Goal: Task Accomplishment & Management: Manage account settings

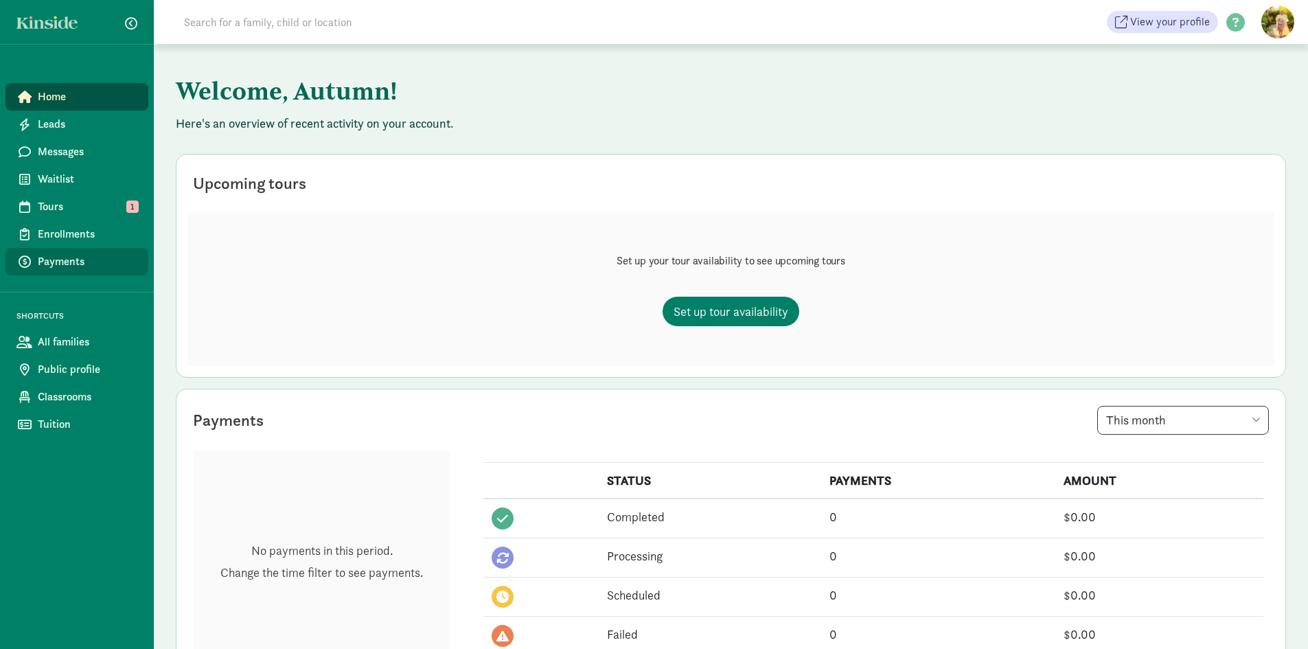
click at [70, 273] on link "Payments" at bounding box center [76, 261] width 143 height 27
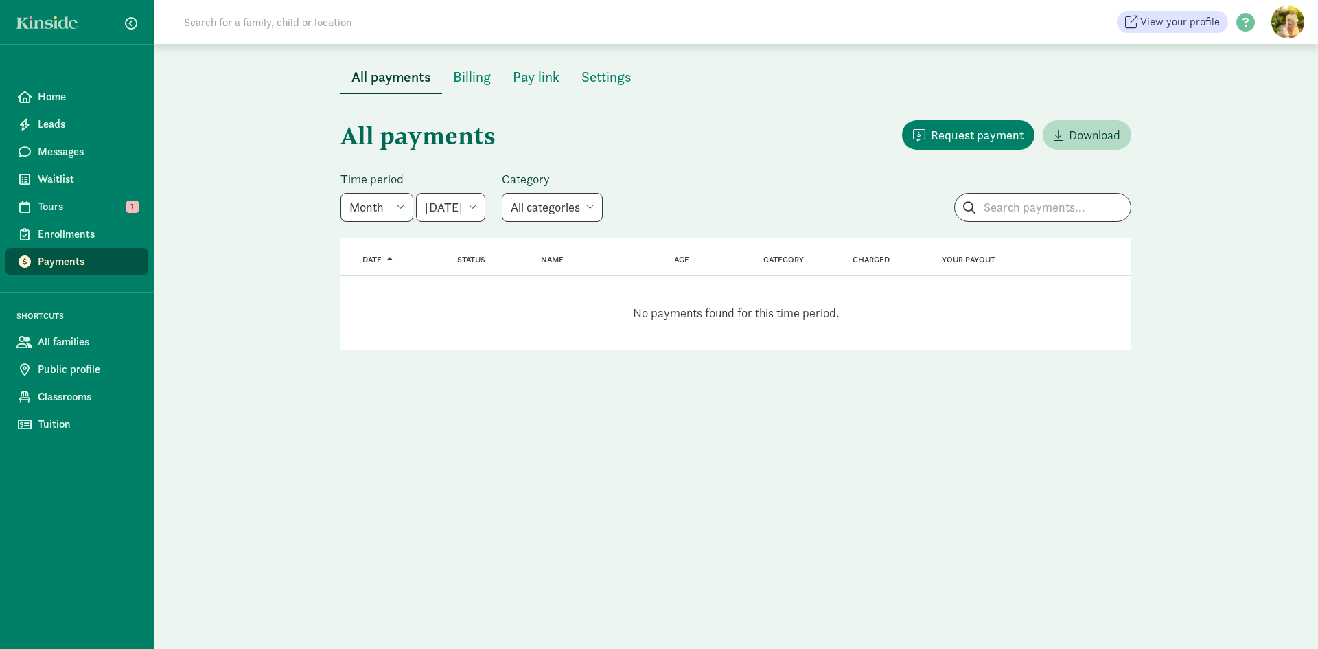
click at [407, 200] on select "Week Year Month Custom" at bounding box center [377, 207] width 73 height 29
click at [341, 193] on select "Week Year Month Custom" at bounding box center [377, 207] width 73 height 29
click at [477, 80] on span "Billing" at bounding box center [472, 77] width 38 height 22
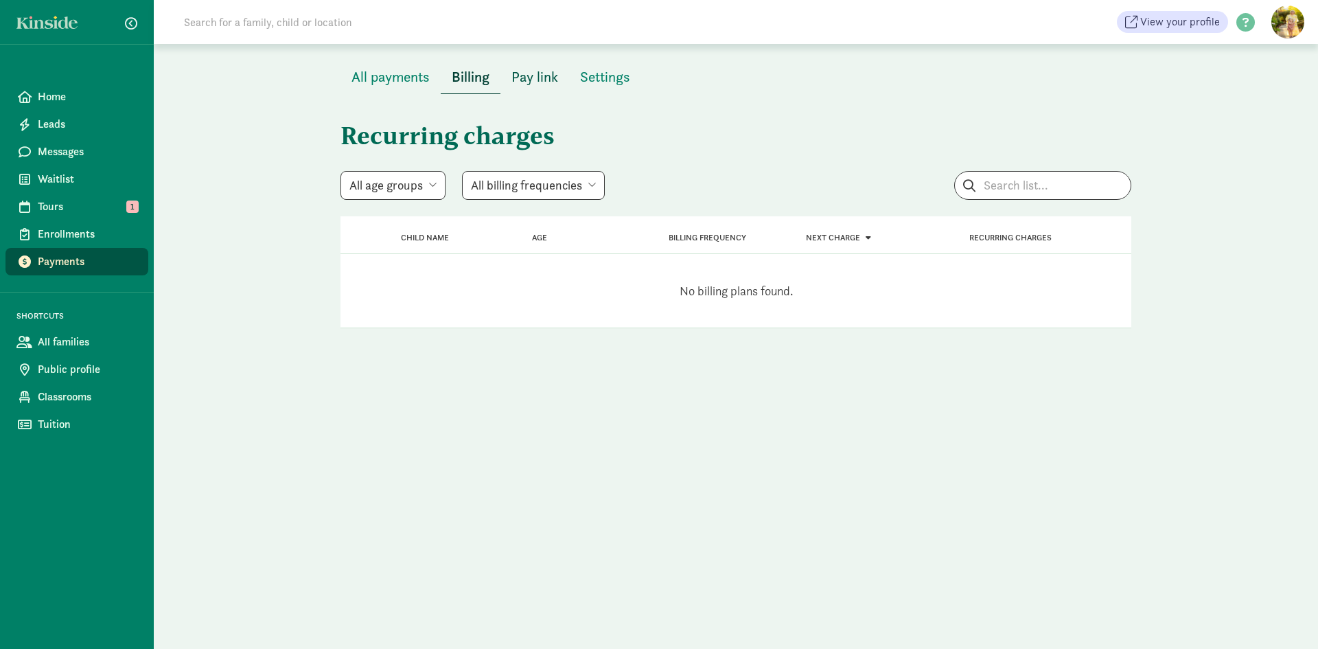
click at [525, 76] on span "Pay link" at bounding box center [535, 77] width 47 height 22
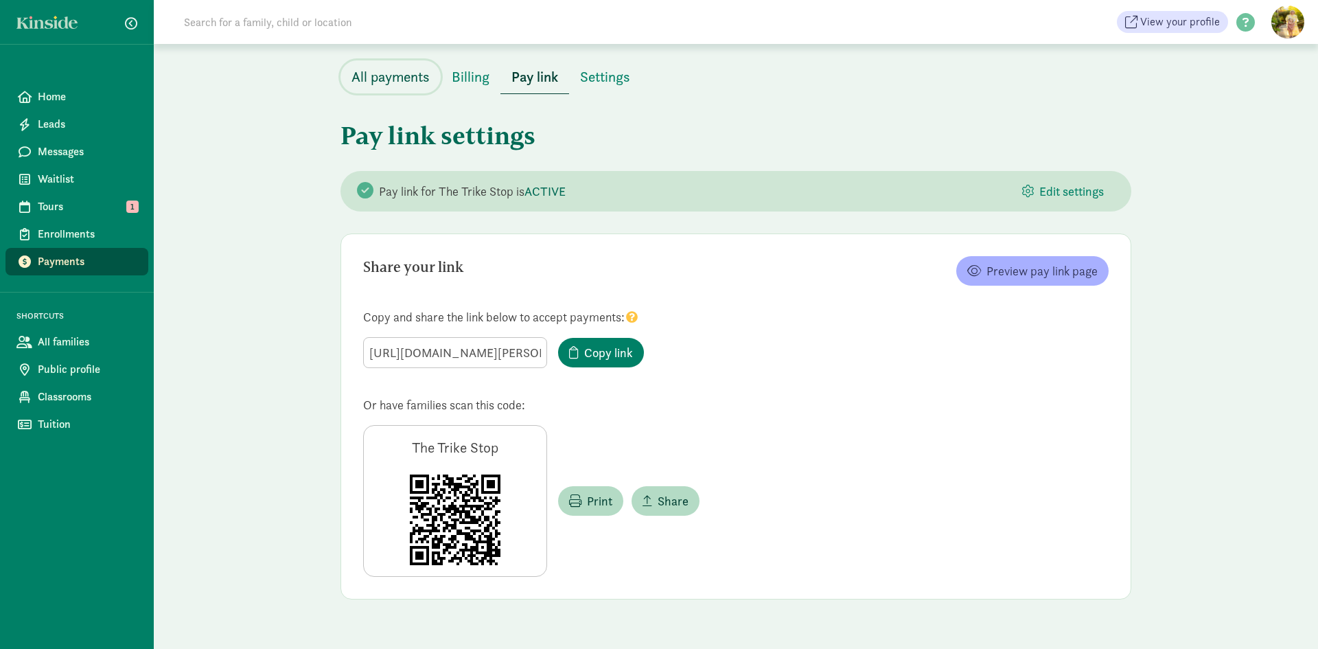
click at [402, 78] on span "All payments" at bounding box center [391, 77] width 78 height 22
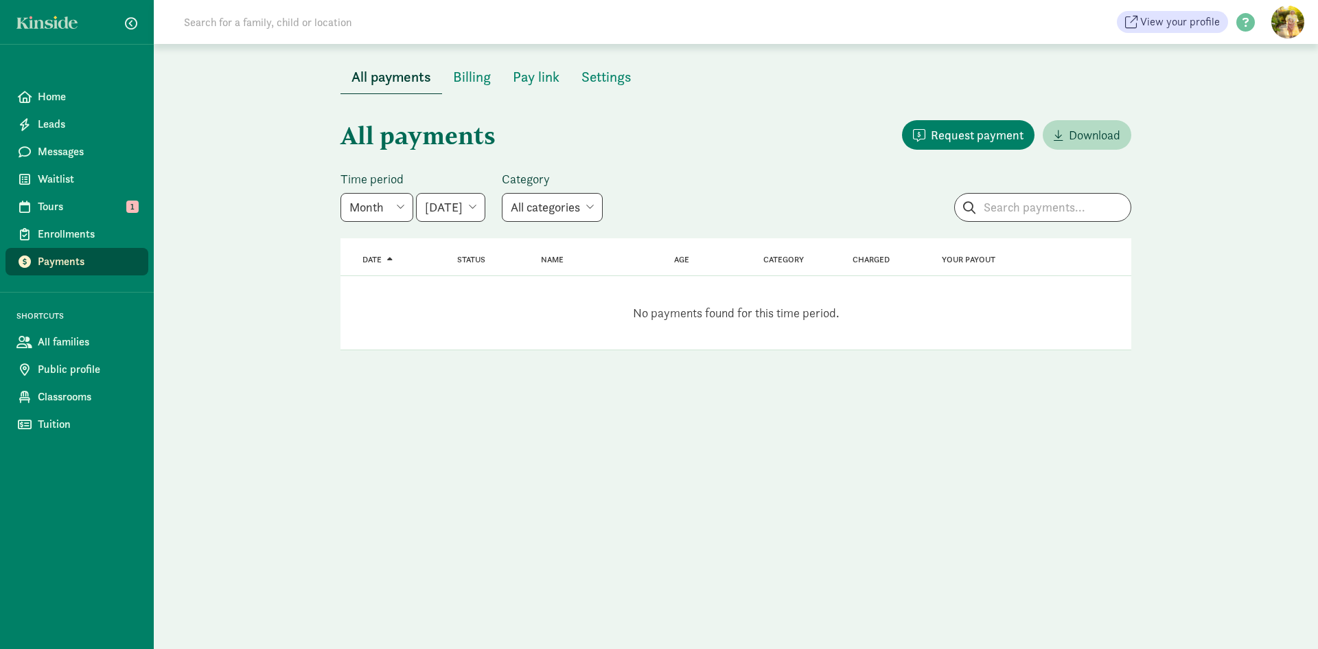
click at [395, 209] on select "Week Year Month Custom" at bounding box center [377, 207] width 73 height 29
select select "week"
click at [341, 193] on select "Week Year Month Custom" at bounding box center [377, 207] width 73 height 29
select select "2025-08-31"
click at [395, 211] on select "Week Year Month Custom" at bounding box center [377, 207] width 73 height 29
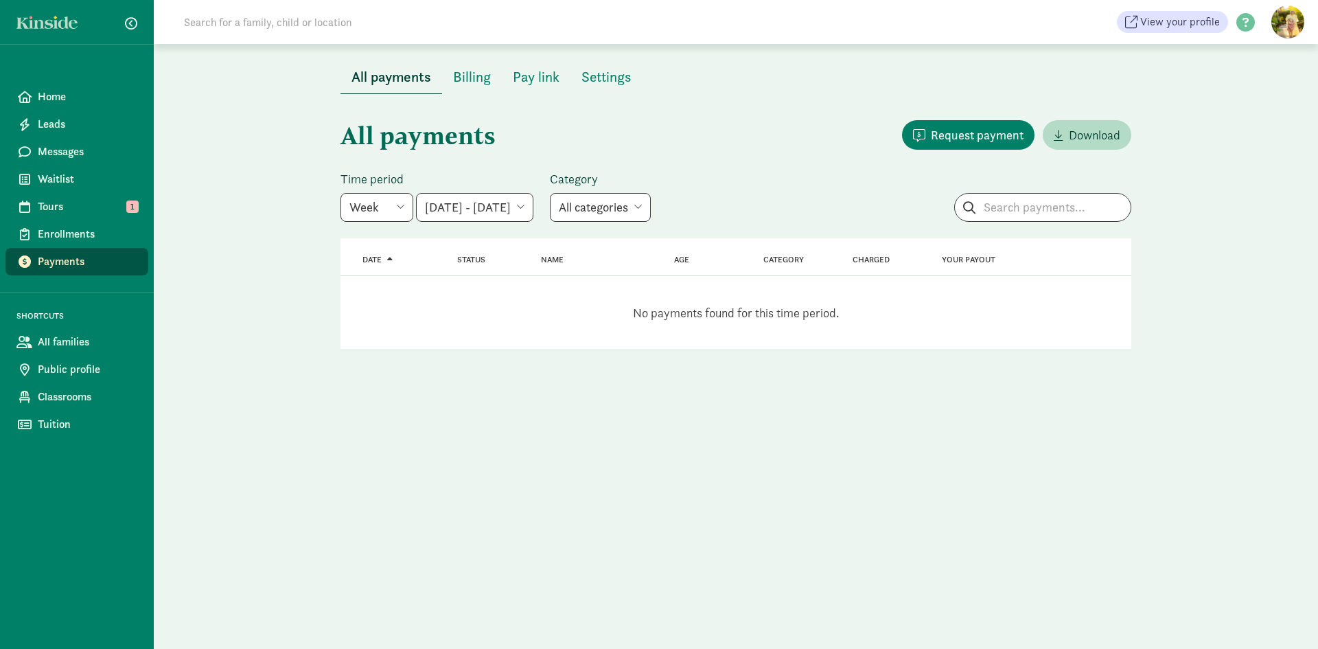
select select "year"
click at [341, 193] on select "Week Year Month Custom" at bounding box center [377, 207] width 73 height 29
select select "2025-01-01"
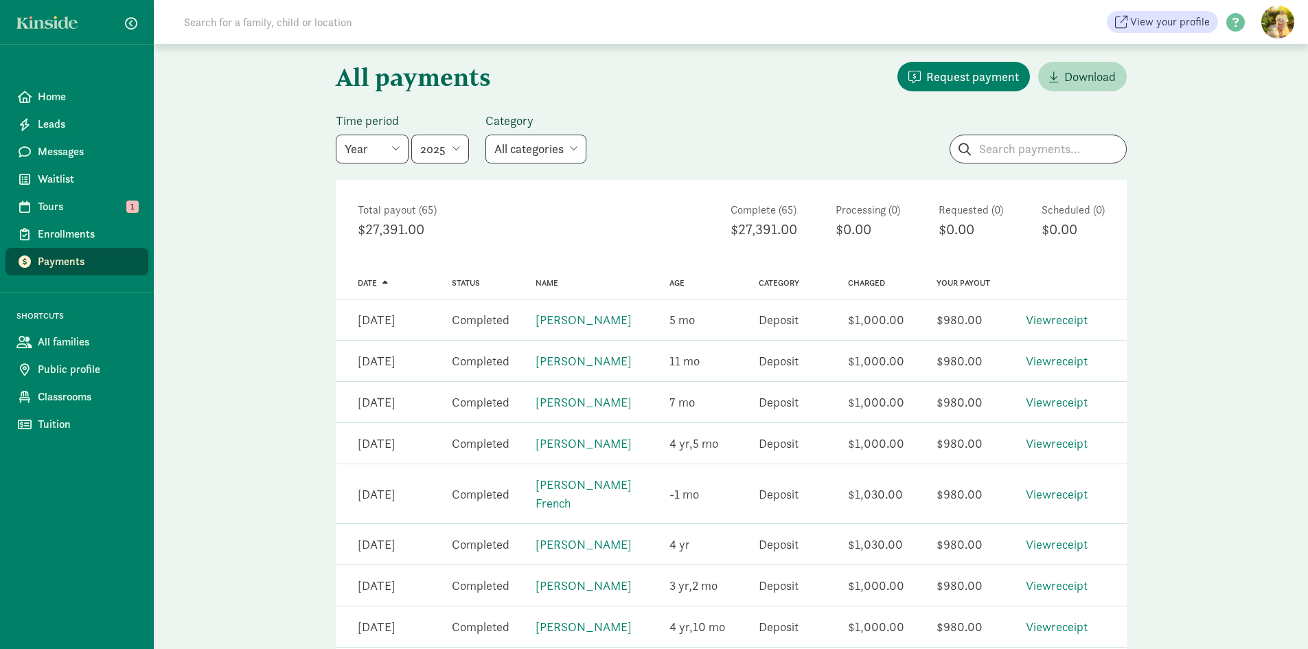
scroll to position [137, 0]
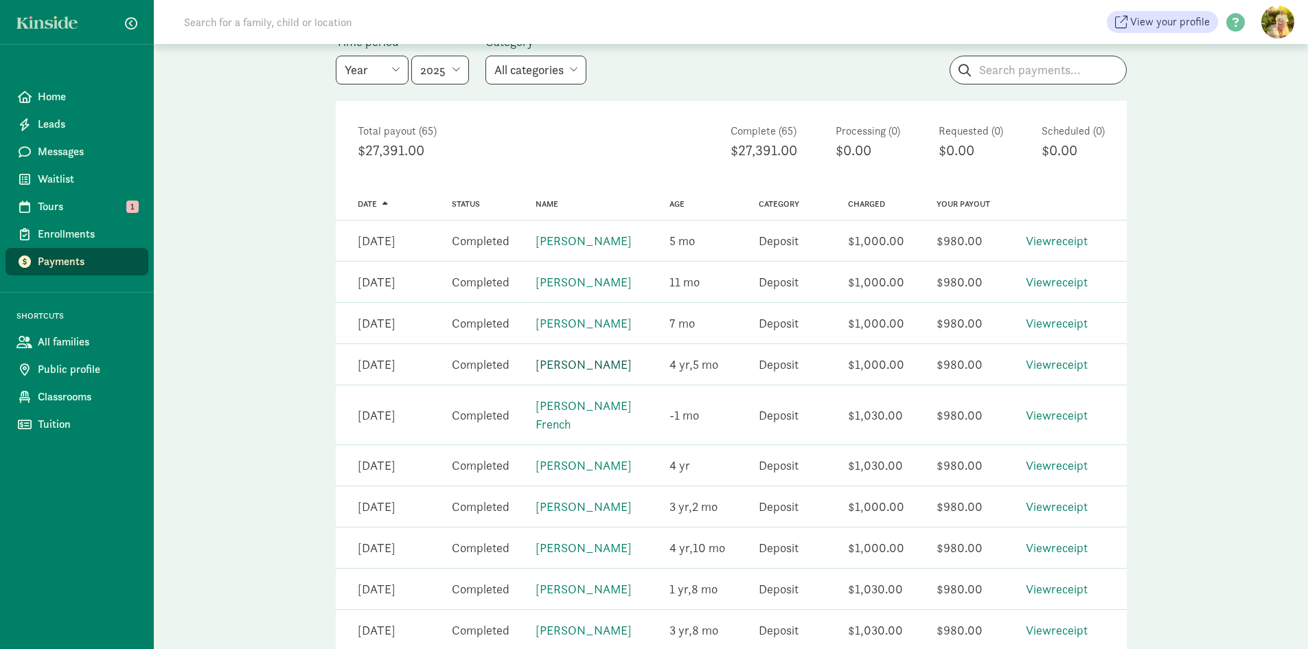
click at [576, 365] on link "Ellis Guenser" at bounding box center [584, 364] width 96 height 16
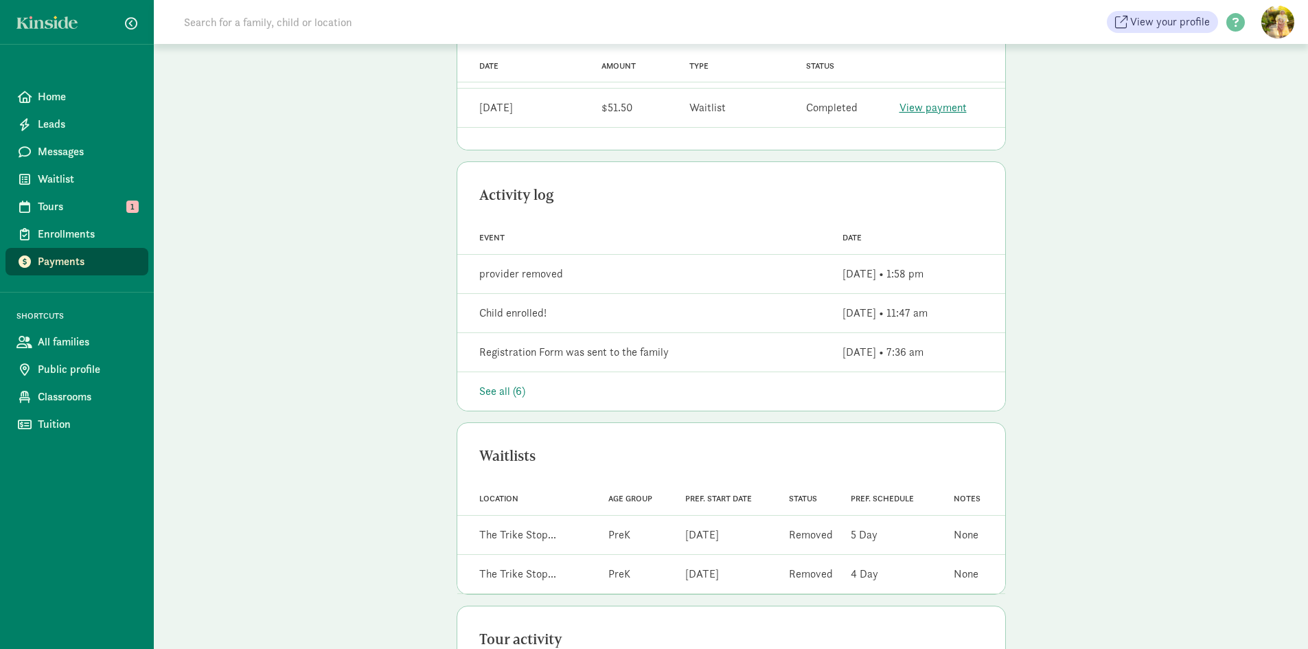
scroll to position [99, 0]
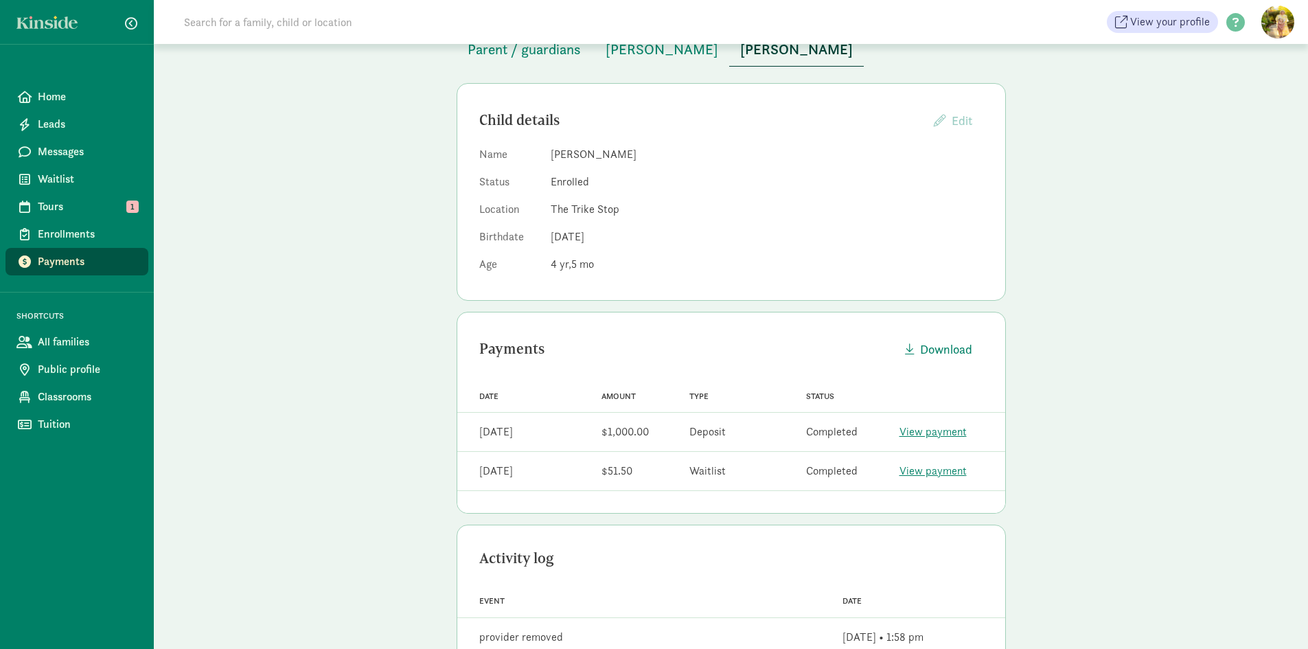
click at [930, 473] on link "View payment" at bounding box center [932, 470] width 67 height 14
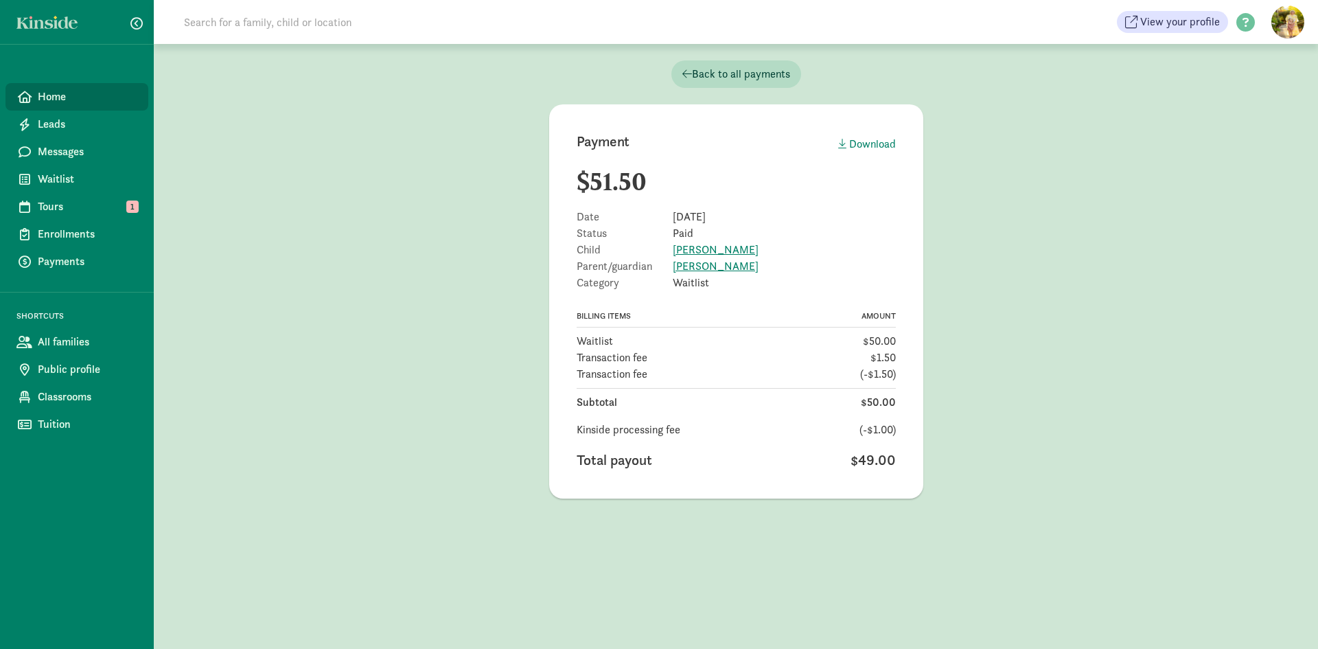
click at [109, 98] on span "Home" at bounding box center [88, 97] width 100 height 16
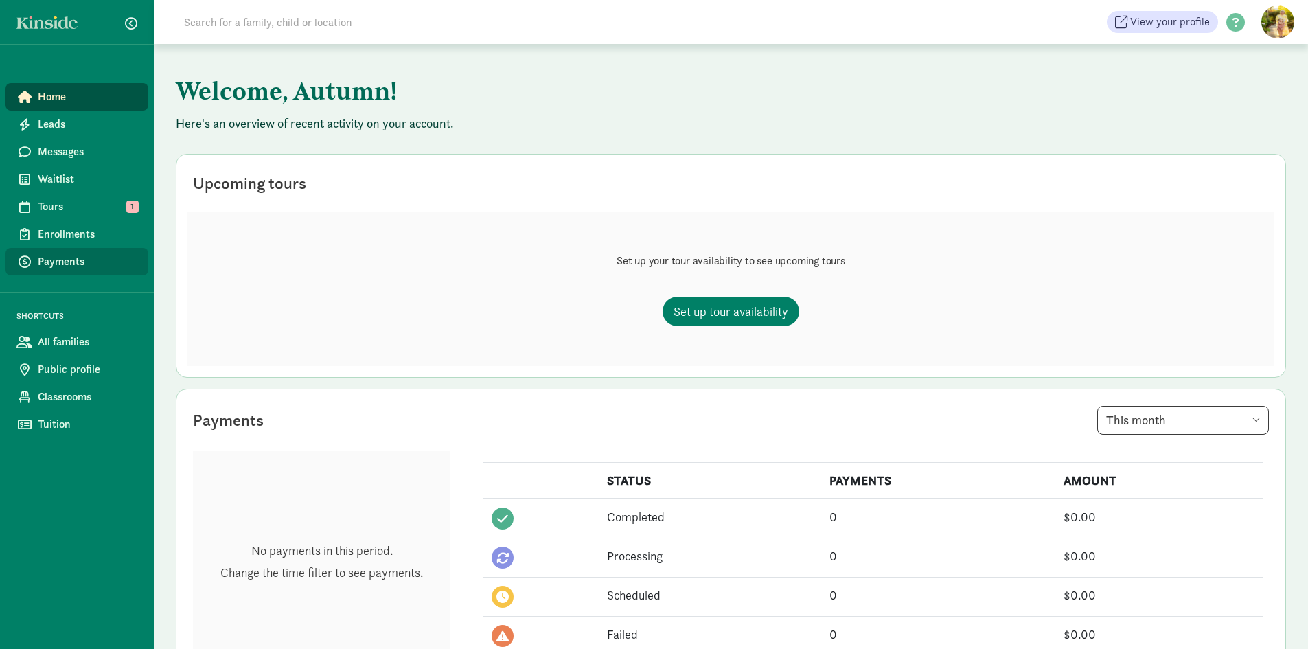
click at [79, 262] on span "Payments" at bounding box center [88, 261] width 100 height 16
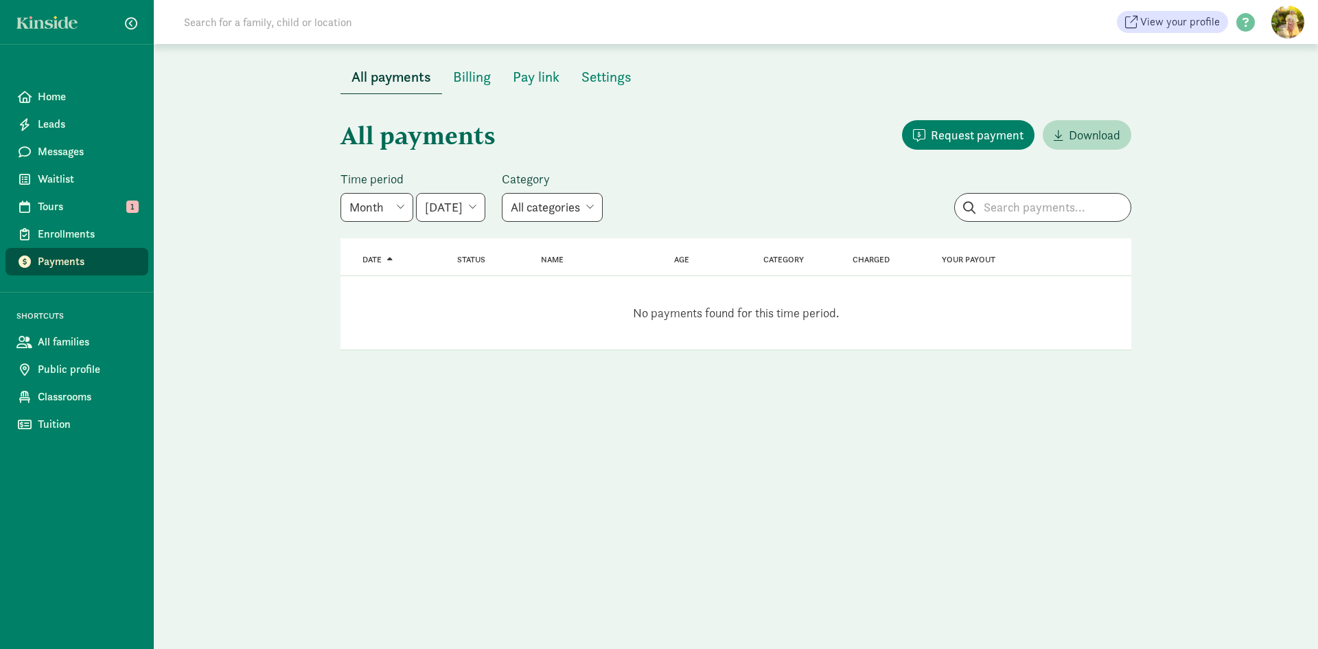
click at [485, 209] on select "June 2025 July 2025 August 2025 September 2025 October 2025 November 2025 Decem…" at bounding box center [450, 207] width 69 height 29
select select "2025-07-01"
click at [417, 193] on select "June 2025 July 2025 August 2025 September 2025 October 2025 November 2025 Decem…" at bounding box center [450, 207] width 69 height 29
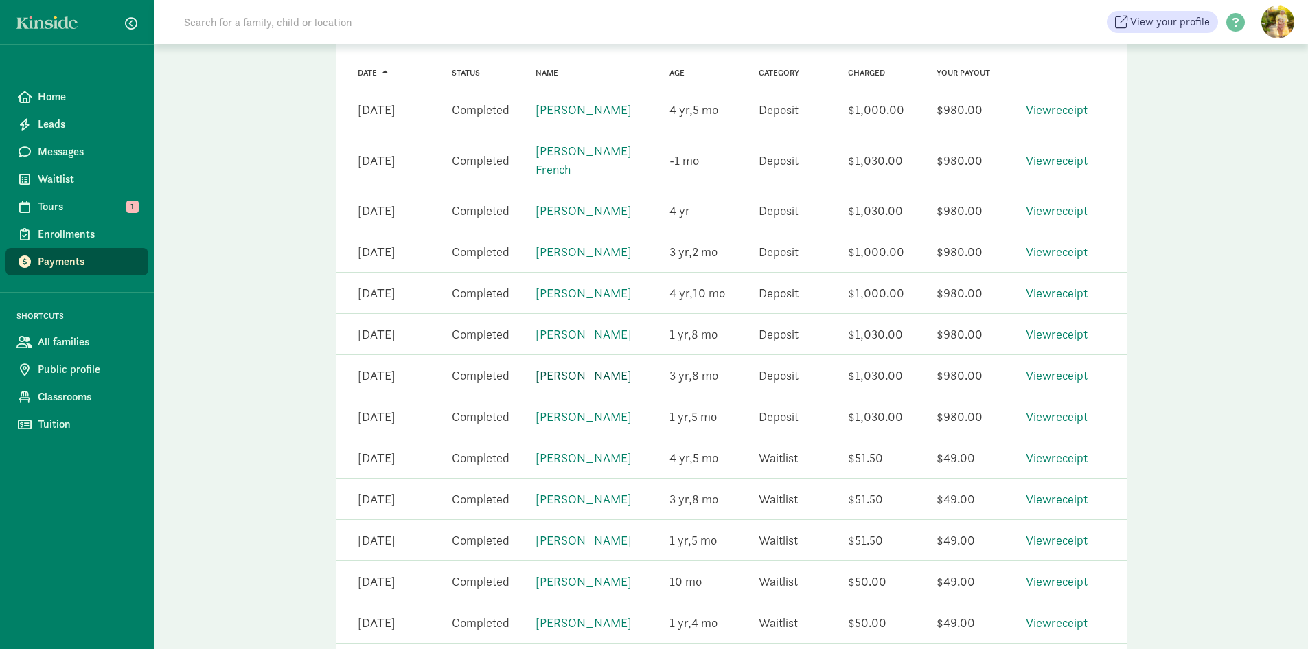
scroll to position [244, 0]
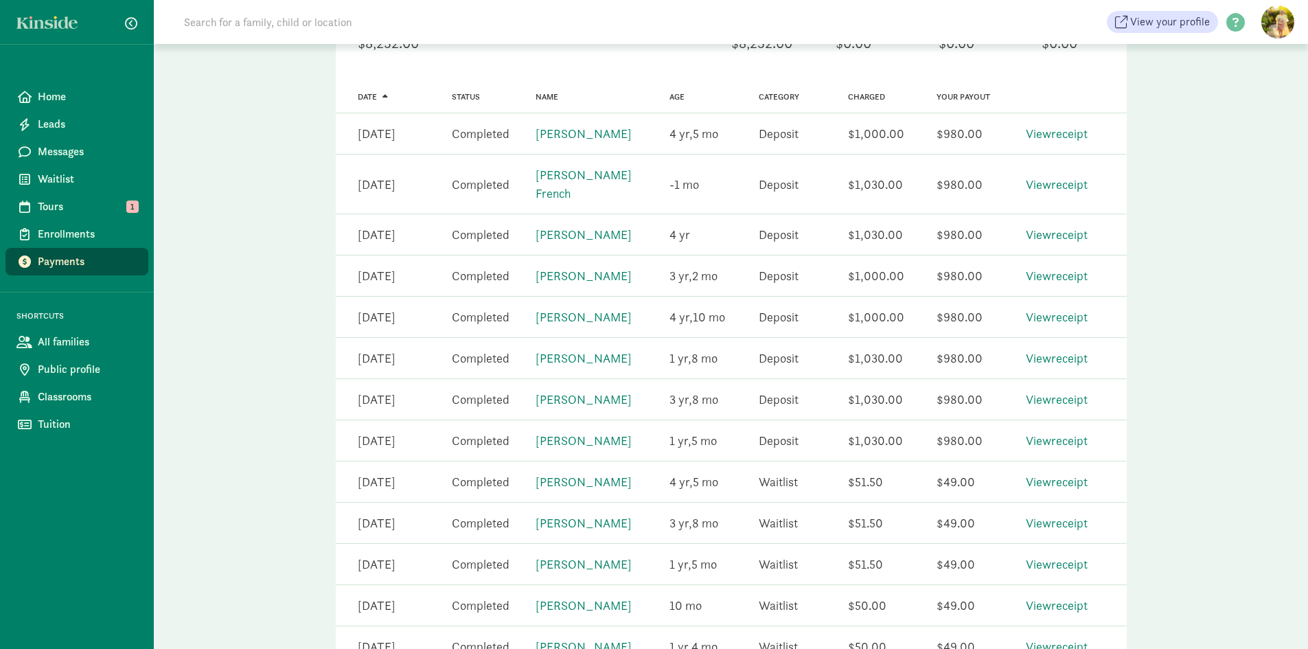
click at [561, 178] on link "Cooper French" at bounding box center [584, 184] width 96 height 34
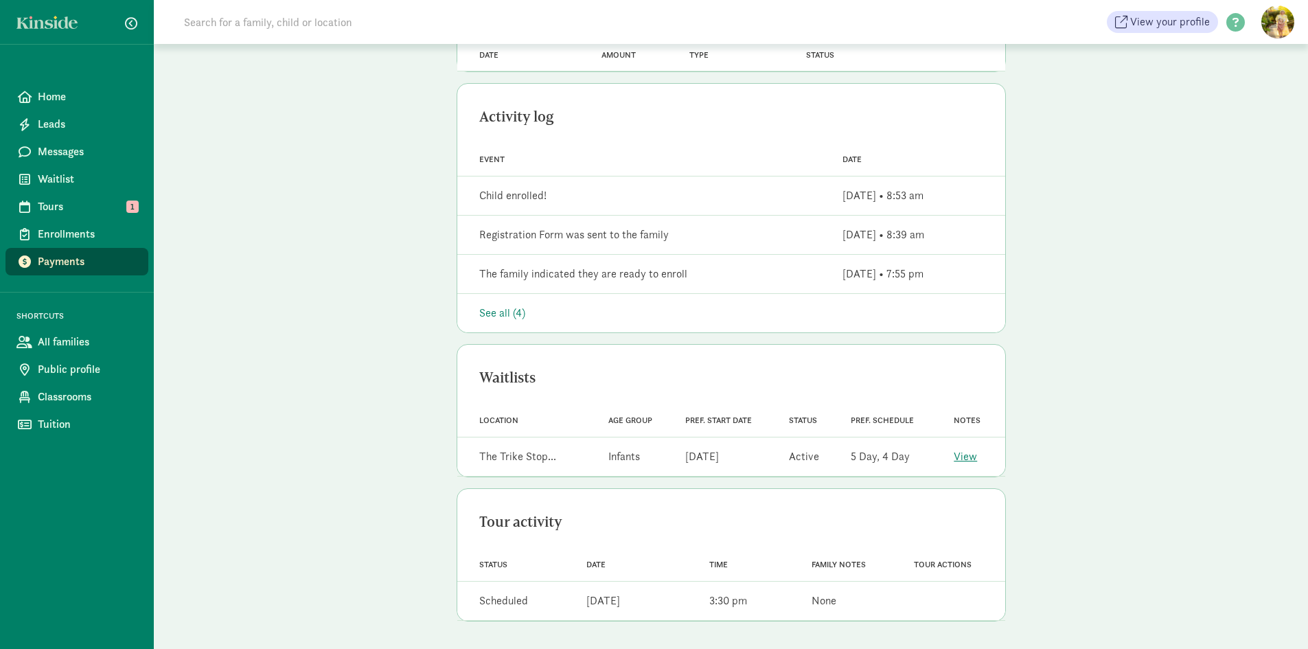
scroll to position [60, 0]
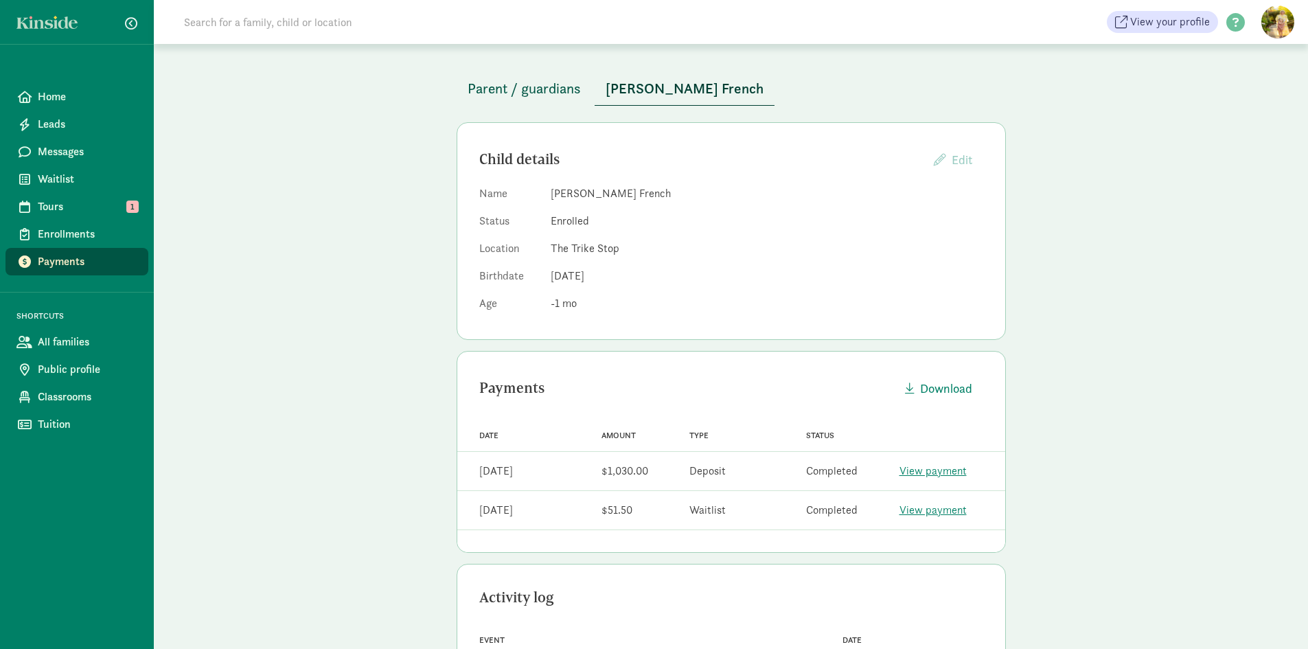
click at [551, 90] on span "Parent / guardians" at bounding box center [524, 89] width 113 height 22
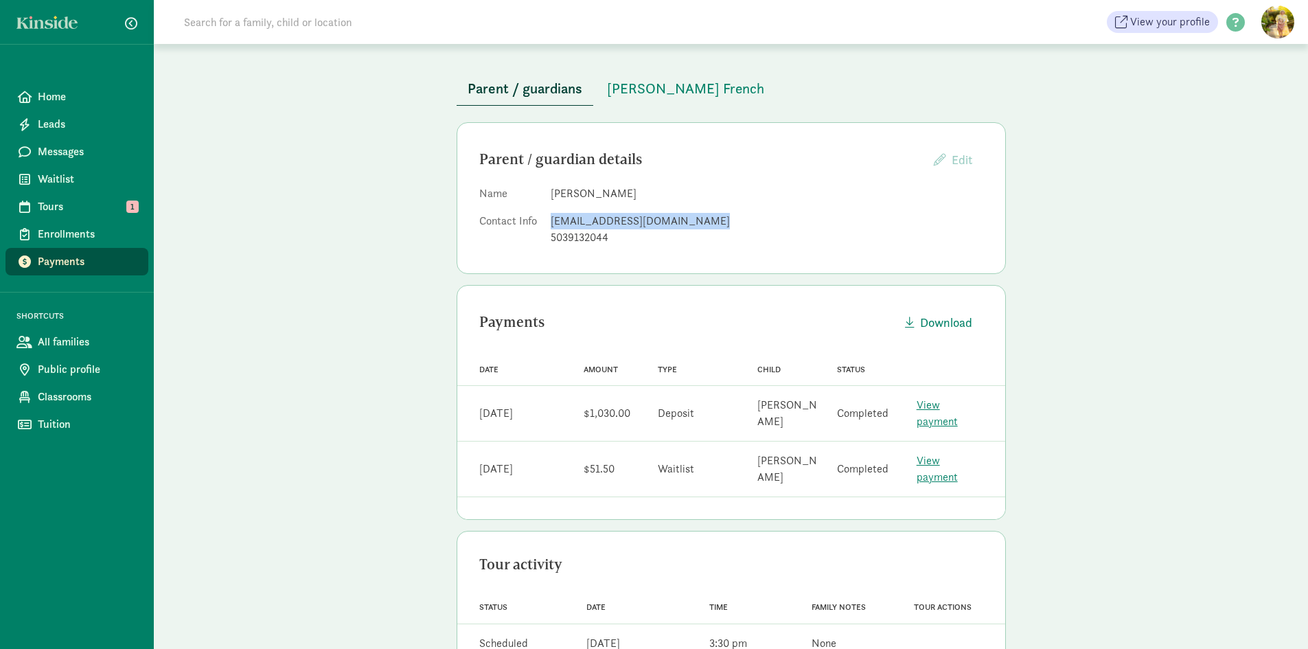
drag, startPoint x: 710, startPoint y: 223, endPoint x: 553, endPoint y: 227, distance: 157.3
click at [553, 227] on div "samanthafrench1014@gmail.com" at bounding box center [767, 221] width 433 height 16
copy div "samanthafrench1014@gmail.com"
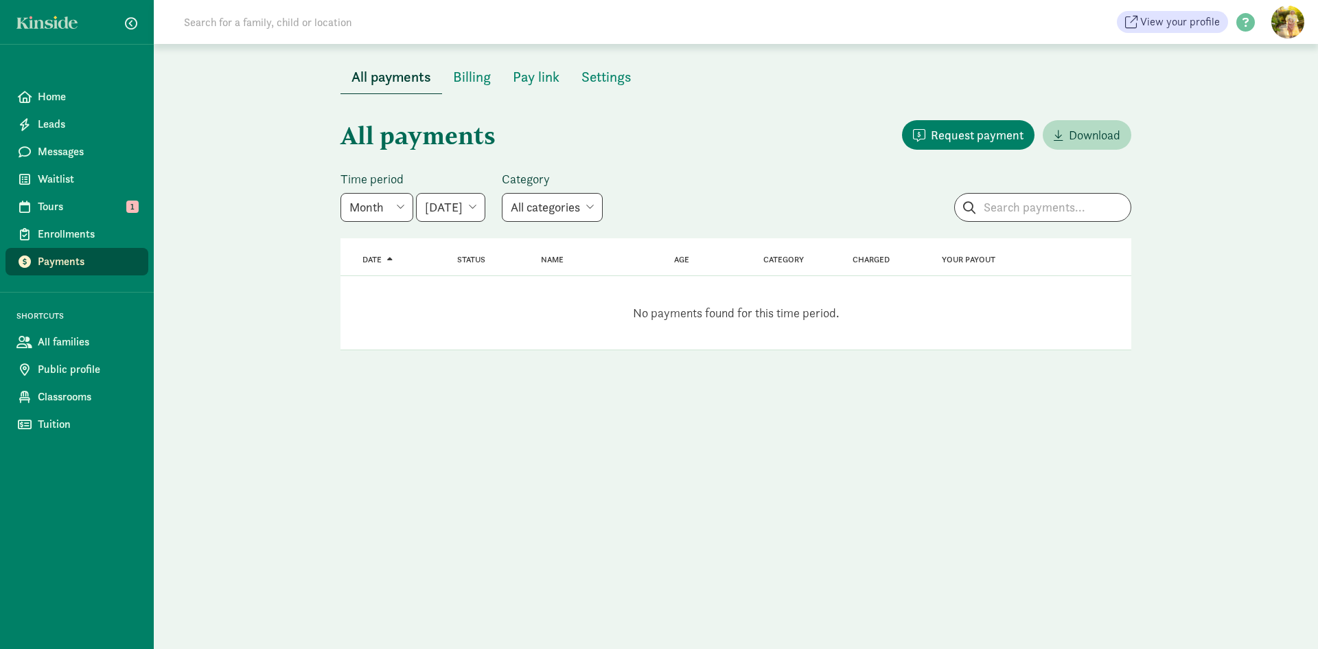
click at [461, 214] on select "June 2025 July 2025 August 2025 September 2025 October 2025 November 2025 Decem…" at bounding box center [450, 207] width 69 height 29
select select "2025-07-01"
click at [417, 193] on select "June 2025 July 2025 August 2025 September 2025 October 2025 November 2025 Decem…" at bounding box center [450, 207] width 69 height 29
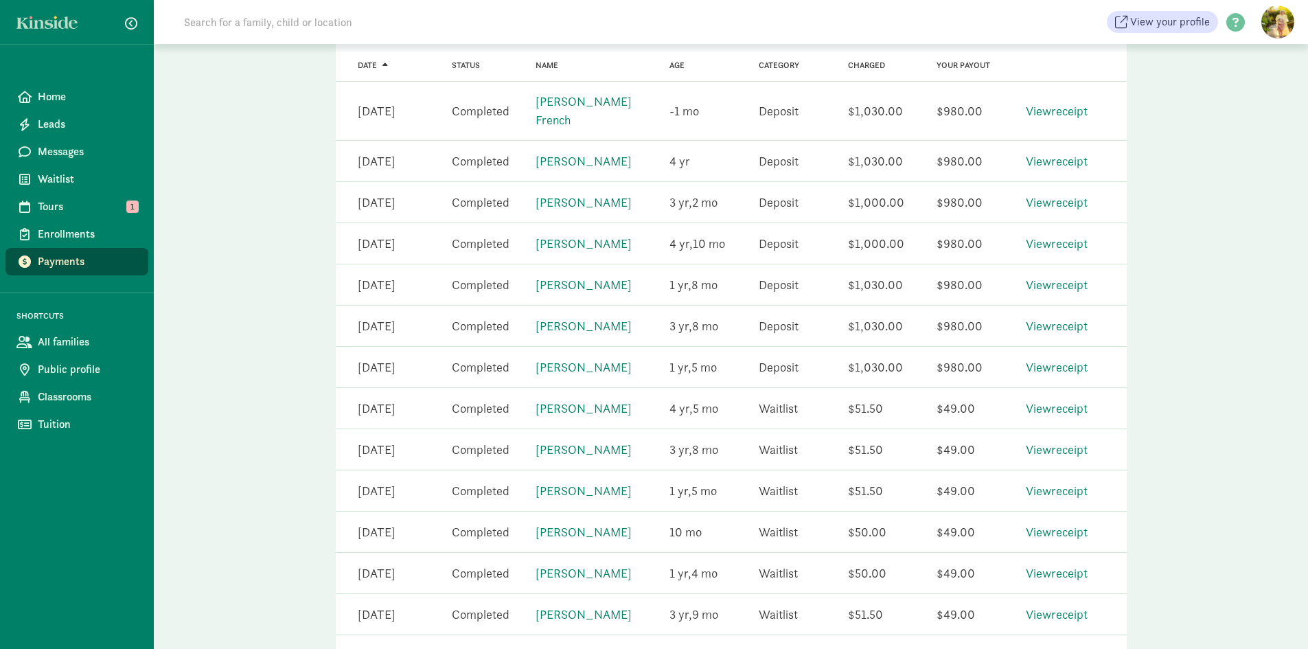
scroll to position [343, 0]
